Goal: Task Accomplishment & Management: Use online tool/utility

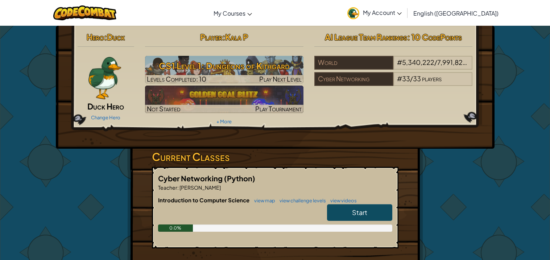
click at [351, 217] on link "Start" at bounding box center [359, 212] width 65 height 17
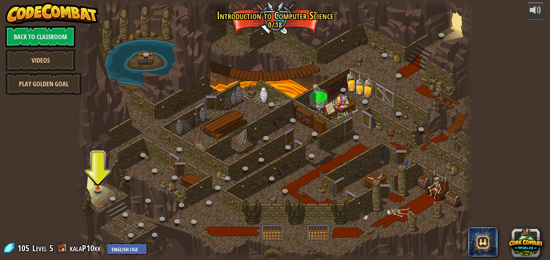
click at [351, 217] on div at bounding box center [275, 130] width 398 height 260
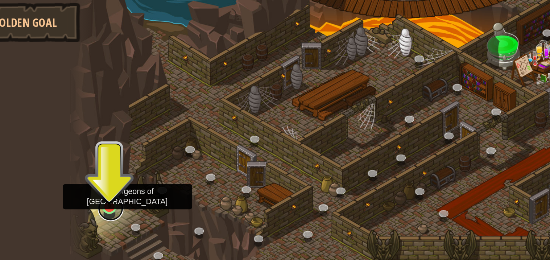
click at [101, 188] on link at bounding box center [98, 188] width 15 height 15
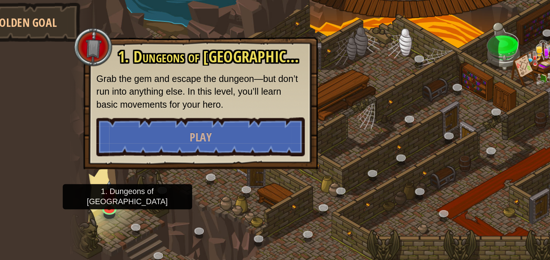
click at [141, 163] on div "1. Dungeons of Kithgard Grab the gem and escape the dungeon—but don’t run into …" at bounding box center [148, 129] width 131 height 74
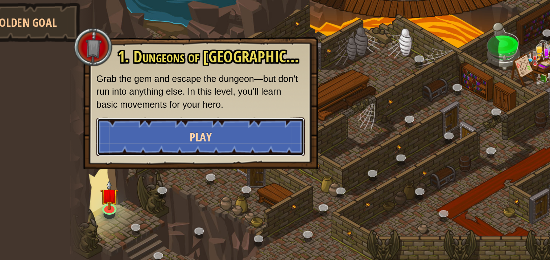
click at [143, 150] on span "Play" at bounding box center [149, 148] width 12 height 9
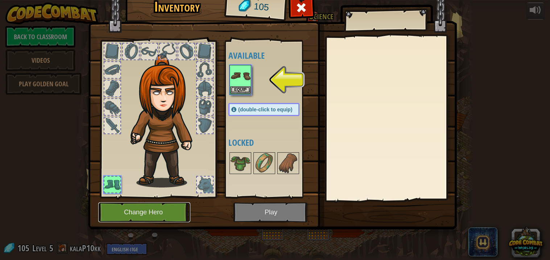
click at [144, 213] on button "Change Hero" at bounding box center [144, 212] width 92 height 20
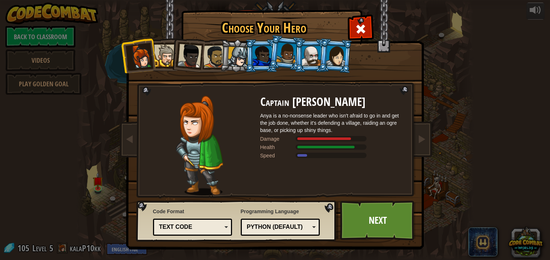
click at [284, 60] on div at bounding box center [286, 52] width 21 height 21
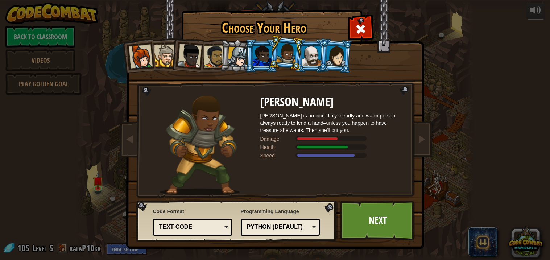
click at [239, 53] on div at bounding box center [238, 57] width 21 height 21
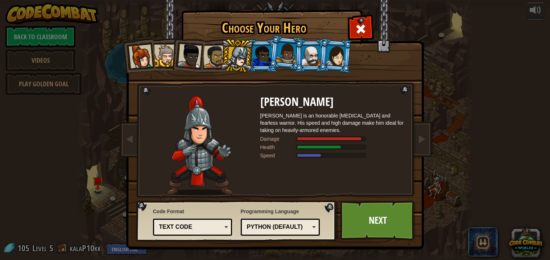
click at [287, 48] on div at bounding box center [286, 52] width 21 height 21
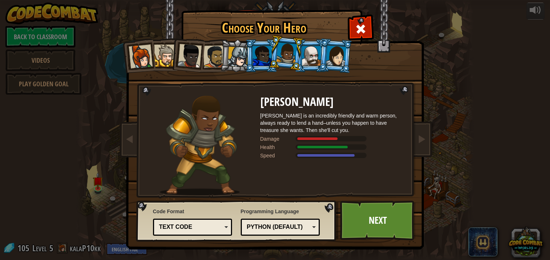
click at [312, 55] on div at bounding box center [311, 56] width 19 height 20
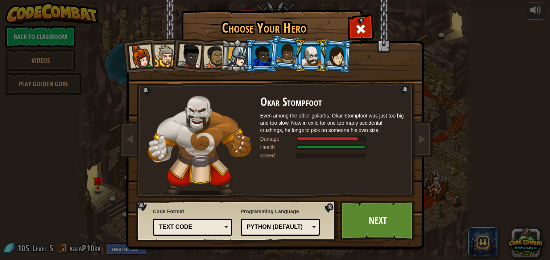
click at [332, 55] on div at bounding box center [336, 55] width 20 height 21
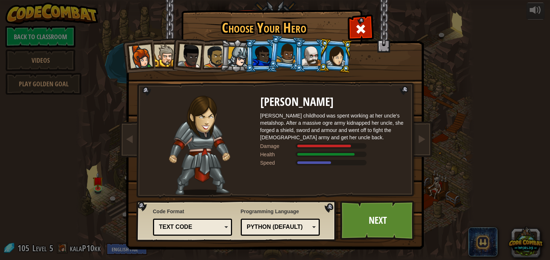
click at [195, 52] on div at bounding box center [190, 56] width 24 height 24
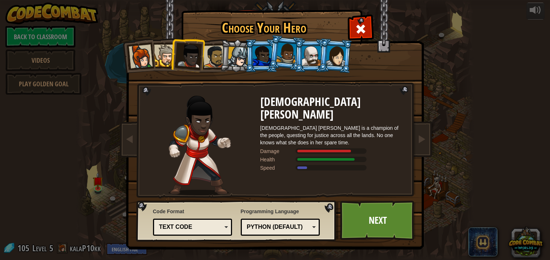
click at [146, 54] on div at bounding box center [140, 57] width 24 height 24
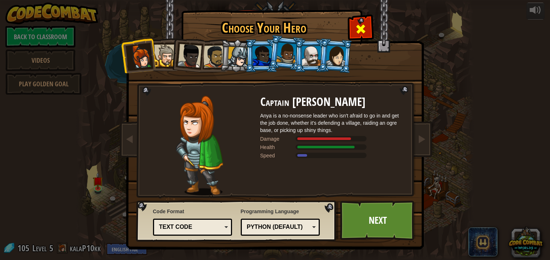
click at [359, 28] on span at bounding box center [361, 29] width 12 height 12
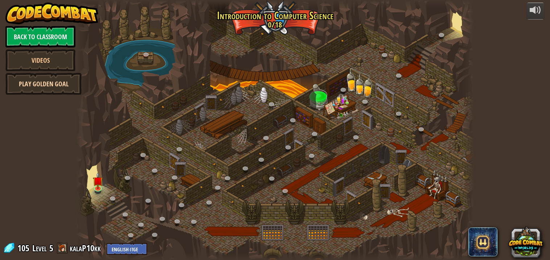
click at [67, 88] on link "Play Golden Goal" at bounding box center [43, 84] width 76 height 22
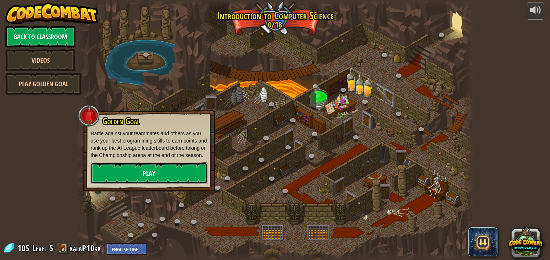
click at [148, 168] on link "Play" at bounding box center [149, 173] width 117 height 22
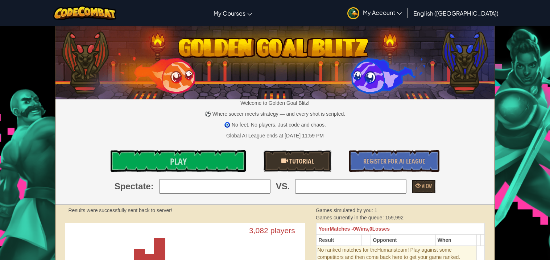
click at [297, 158] on span "Tutorial" at bounding box center [301, 161] width 26 height 9
click at [214, 153] on link "Play" at bounding box center [178, 161] width 135 height 22
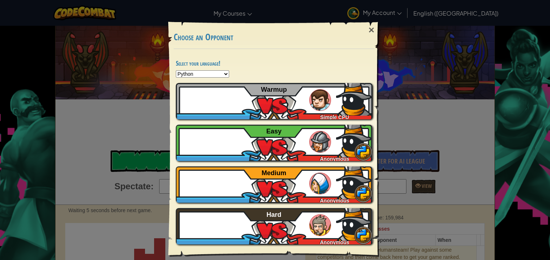
click at [222, 72] on select "Python JavaScript CoffeeScript Lua C++ Java (Experimental)" at bounding box center [202, 73] width 53 height 7
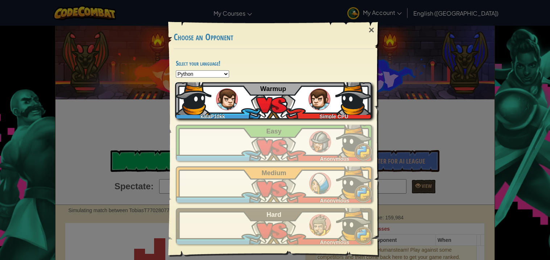
click at [254, 104] on div "kalaP10kk Simple CPU Warmup" at bounding box center [273, 100] width 197 height 36
